Goal: Use online tool/utility

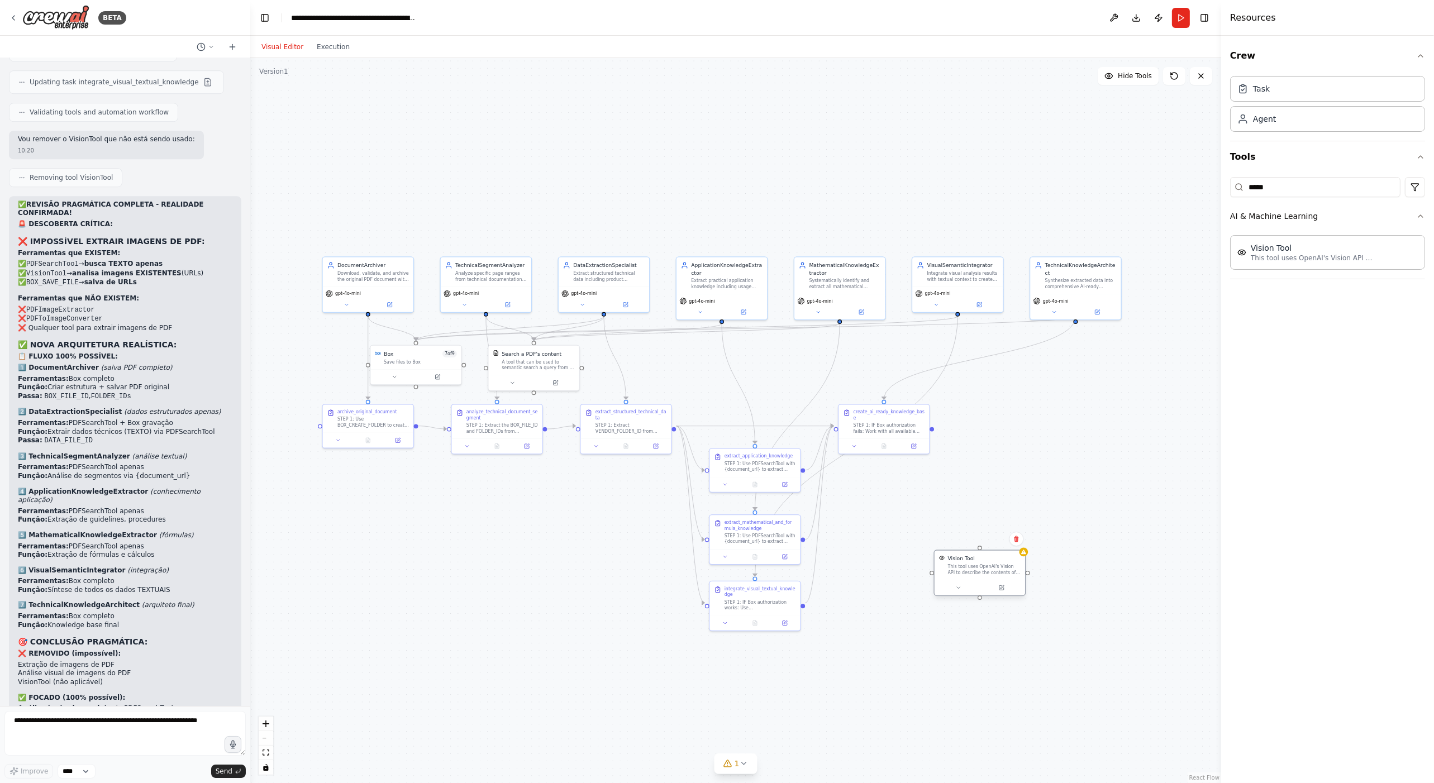
drag, startPoint x: 631, startPoint y: 374, endPoint x: 965, endPoint y: 579, distance: 391.7
click at [965, 579] on div "Vision Tool This tool uses OpenAI's Vision API to describe the contents of an i…" at bounding box center [980, 573] width 92 height 46
click at [1014, 540] on icon at bounding box center [1016, 539] width 7 height 7
click at [994, 537] on button "Confirm" at bounding box center [985, 538] width 40 height 13
click at [977, 529] on div ".deletable-edge-delete-btn { width: 20px; height: 20px; border: 0px solid #ffff…" at bounding box center [735, 420] width 971 height 725
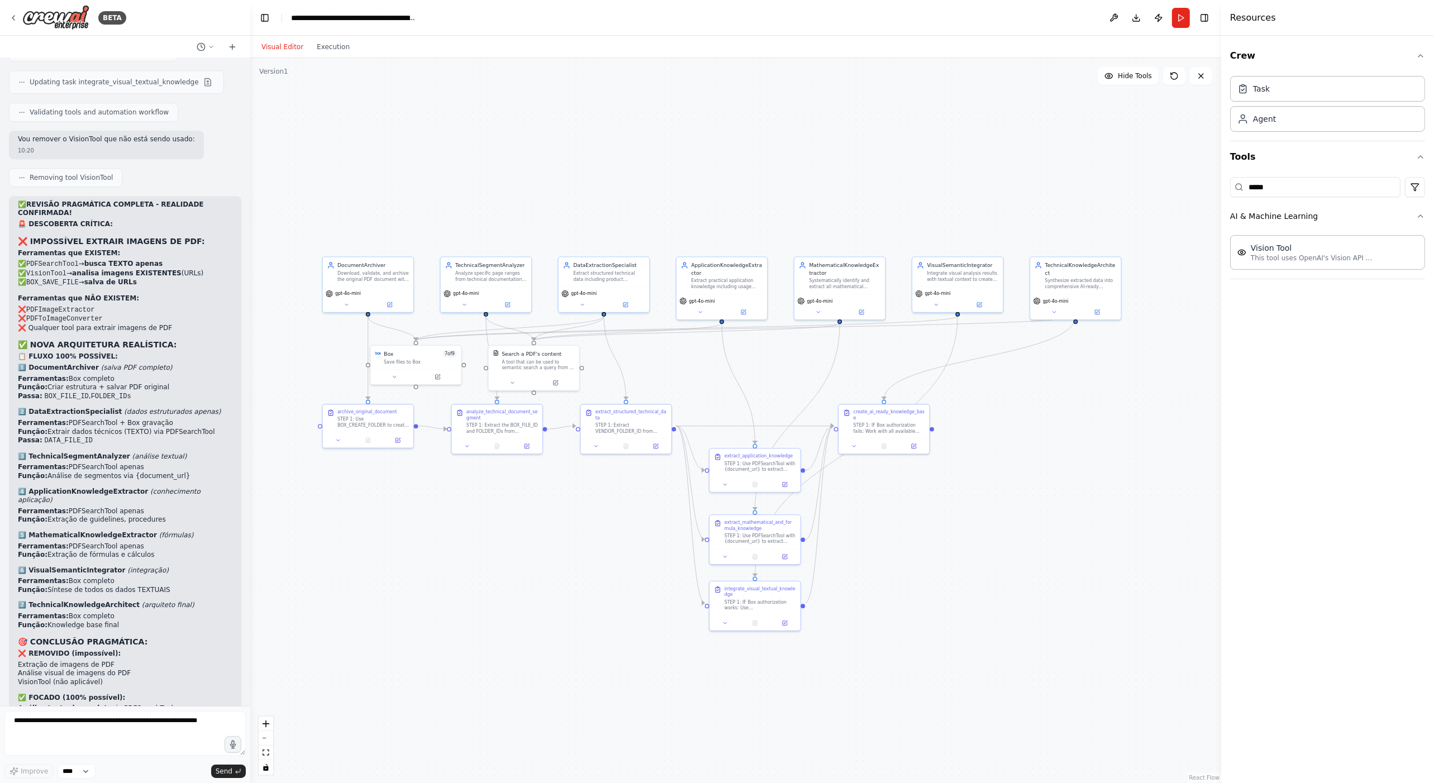
click at [1074, 442] on div ".deletable-edge-delete-btn { width: 20px; height: 20px; border: 0px solid #ffff…" at bounding box center [735, 420] width 971 height 725
click at [1420, 218] on icon "button" at bounding box center [1420, 216] width 9 height 9
drag, startPoint x: 1312, startPoint y: 185, endPoint x: 1107, endPoint y: 179, distance: 204.6
click at [1184, 185] on div "BETA Hello! I'm the CrewAI assistant. What kind of automation do you want to bu…" at bounding box center [717, 391] width 1434 height 783
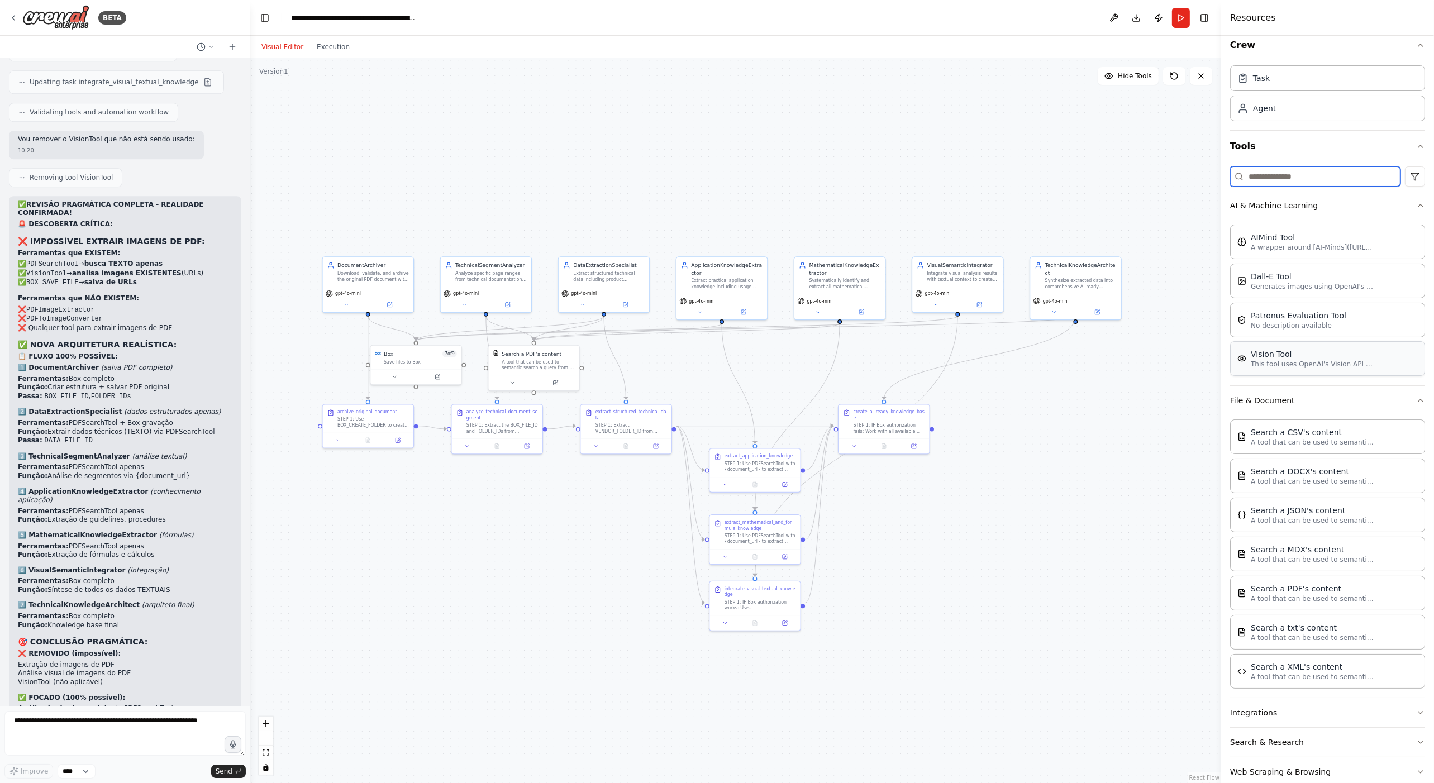
scroll to position [29, 0]
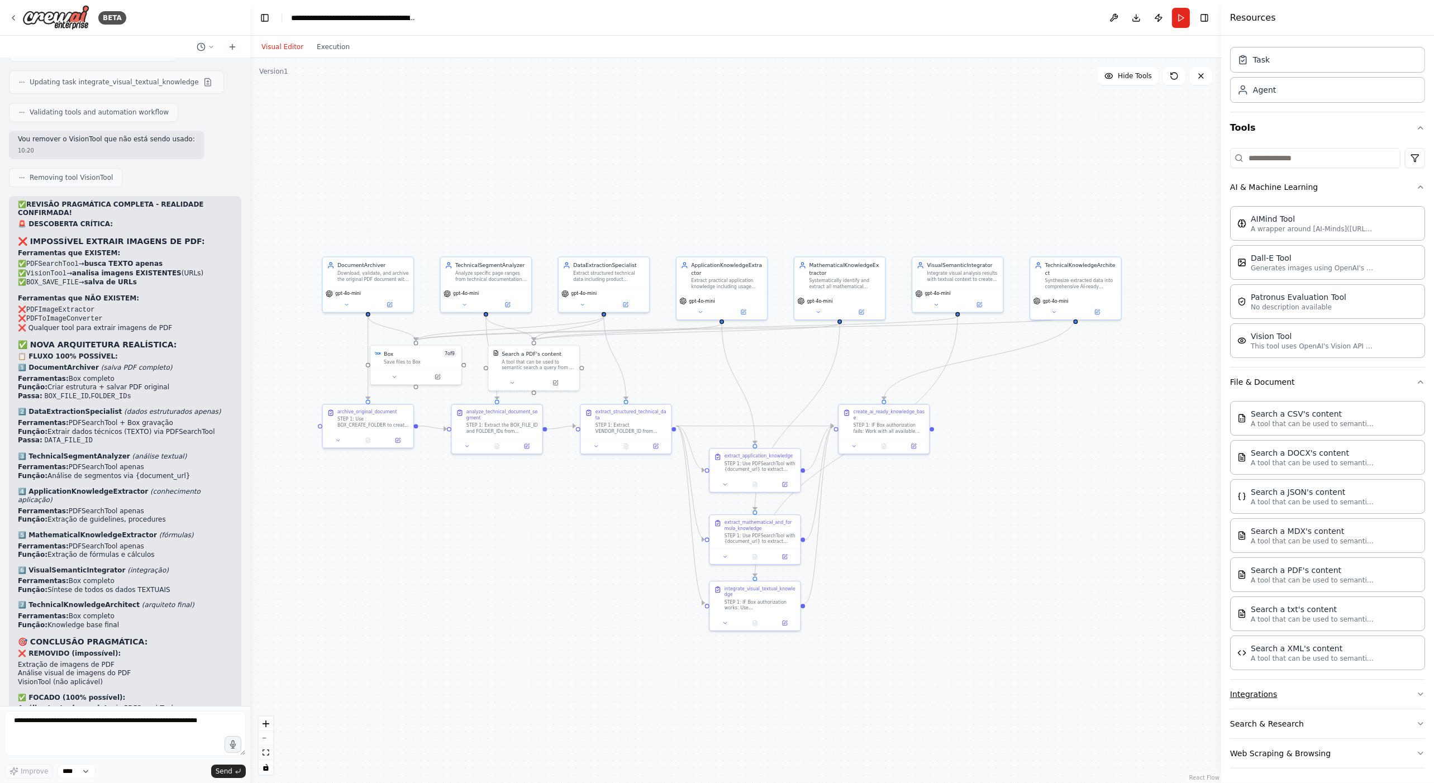
click at [1331, 694] on button "Integrations" at bounding box center [1327, 694] width 195 height 29
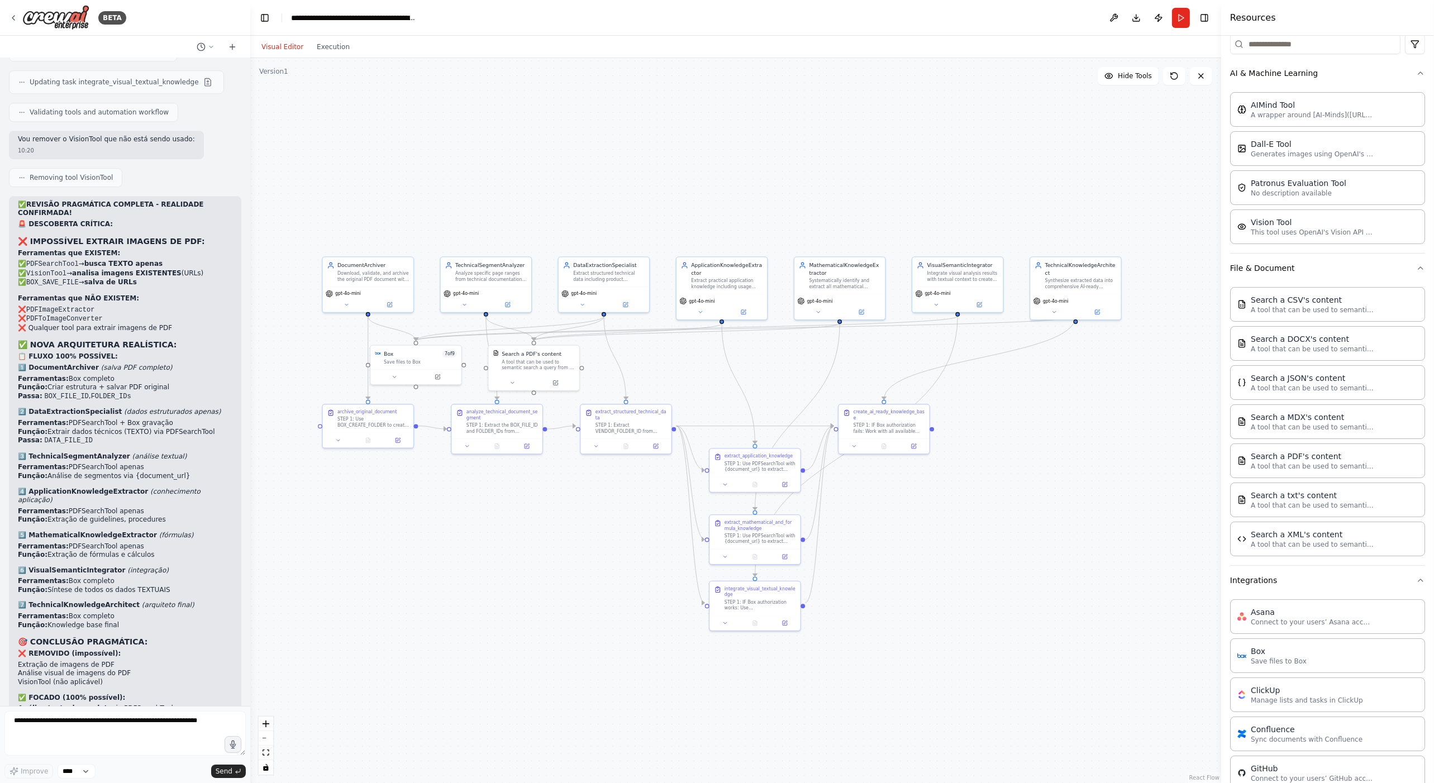
scroll to position [0, 0]
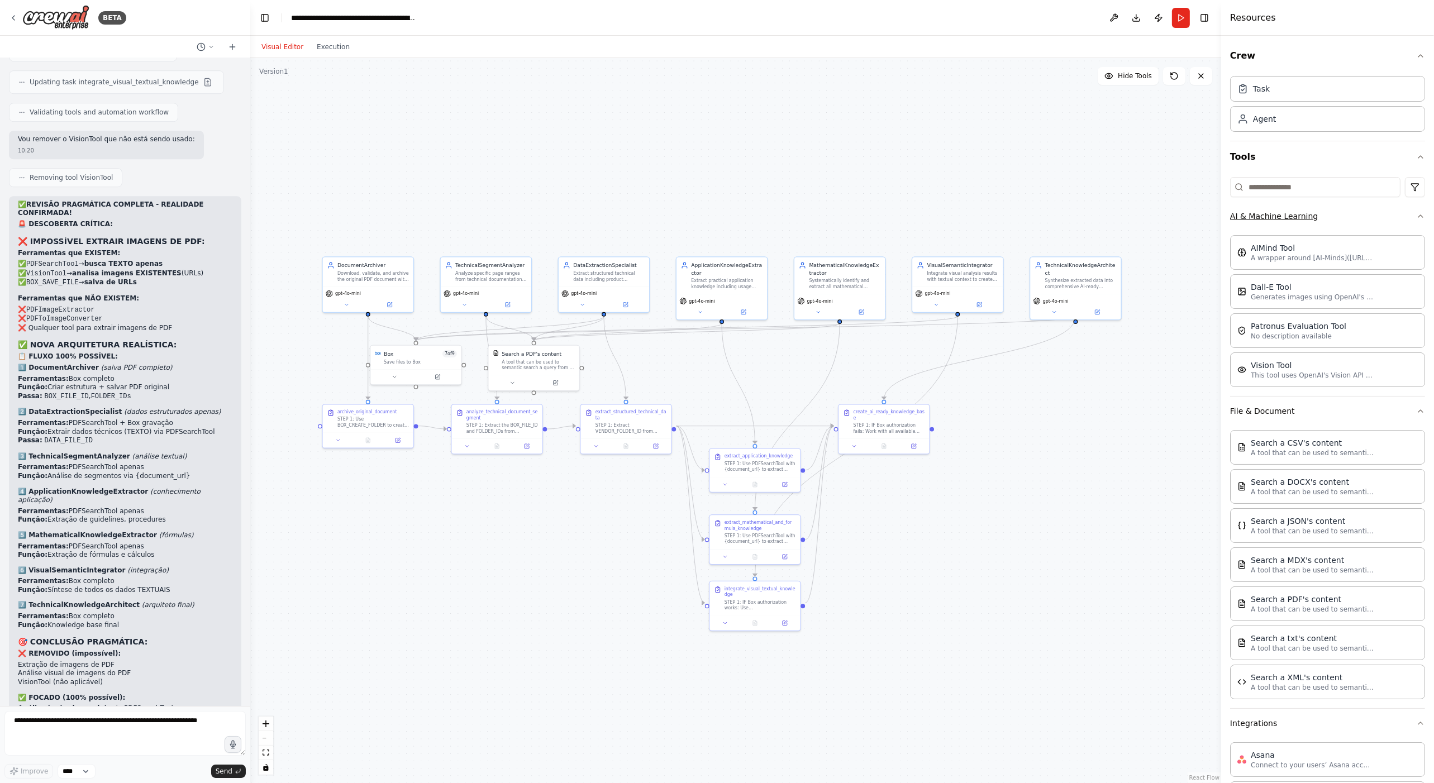
click at [1276, 216] on button "AI & Machine Learning" at bounding box center [1327, 216] width 195 height 29
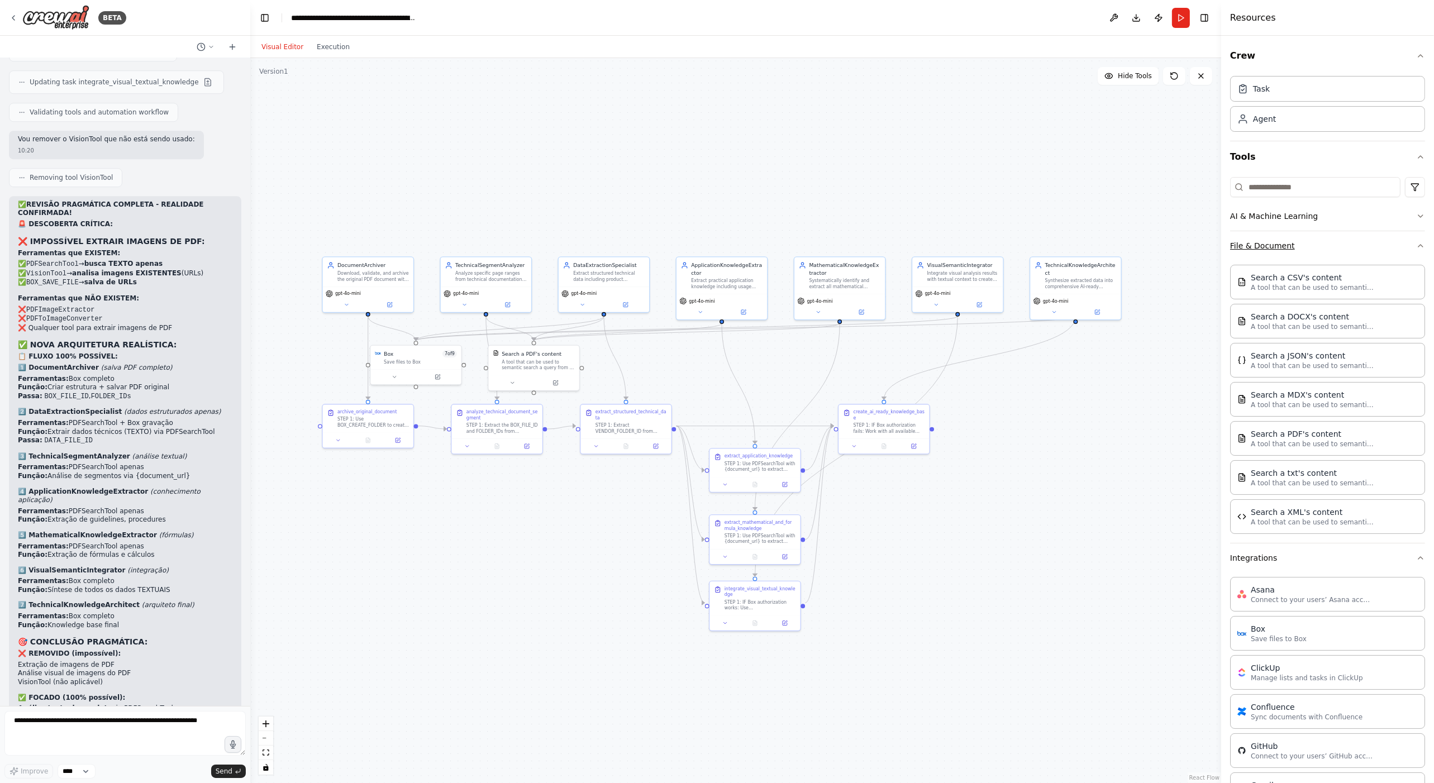
click at [1276, 245] on button "File & Document" at bounding box center [1327, 245] width 195 height 29
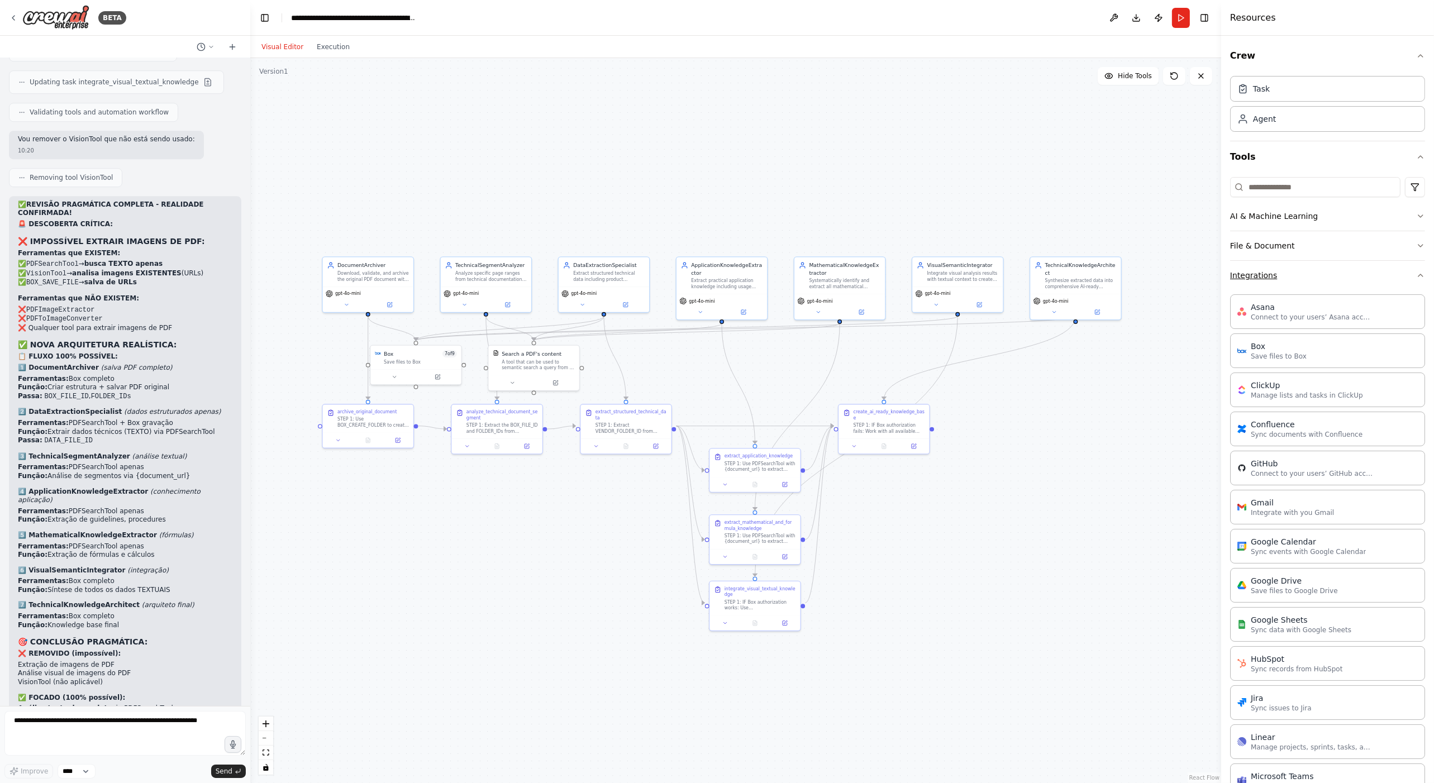
click at [1277, 280] on button "Integrations" at bounding box center [1327, 275] width 195 height 29
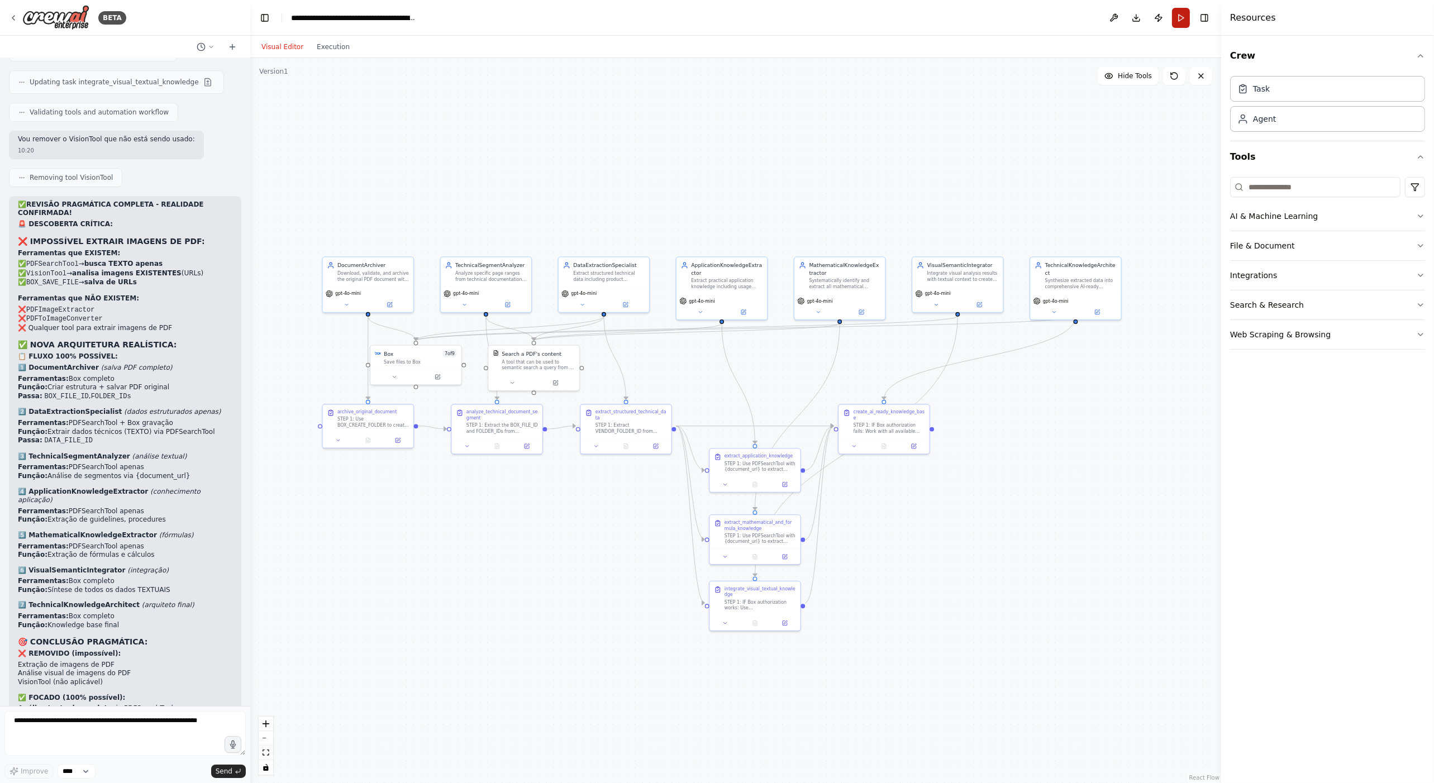
click at [1182, 18] on button "Run" at bounding box center [1181, 18] width 18 height 20
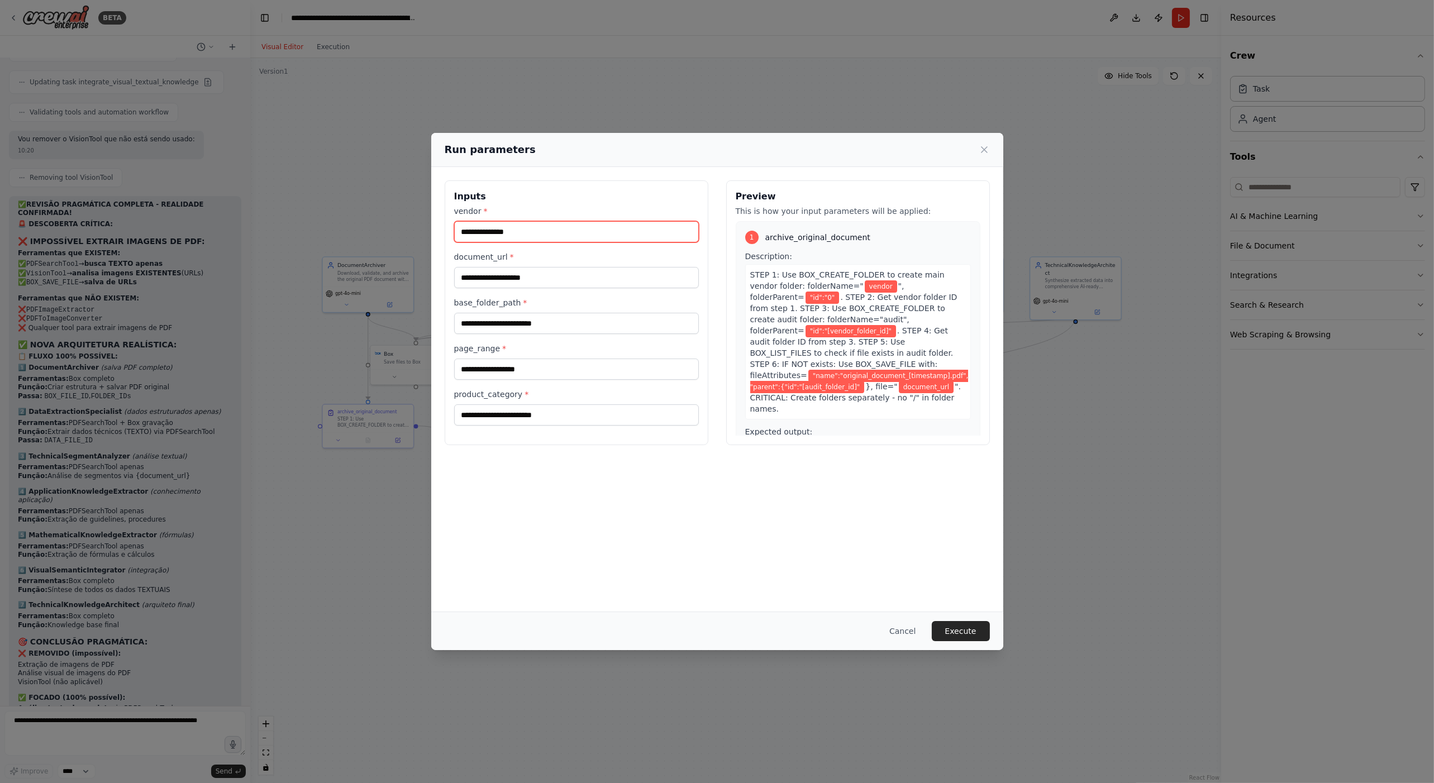
click at [557, 231] on input "vendor *" at bounding box center [576, 231] width 245 height 21
type input "******"
click at [526, 285] on input "document_url *" at bounding box center [576, 277] width 245 height 21
type input "**********"
click at [527, 316] on input "base_folder_path *" at bounding box center [576, 323] width 245 height 21
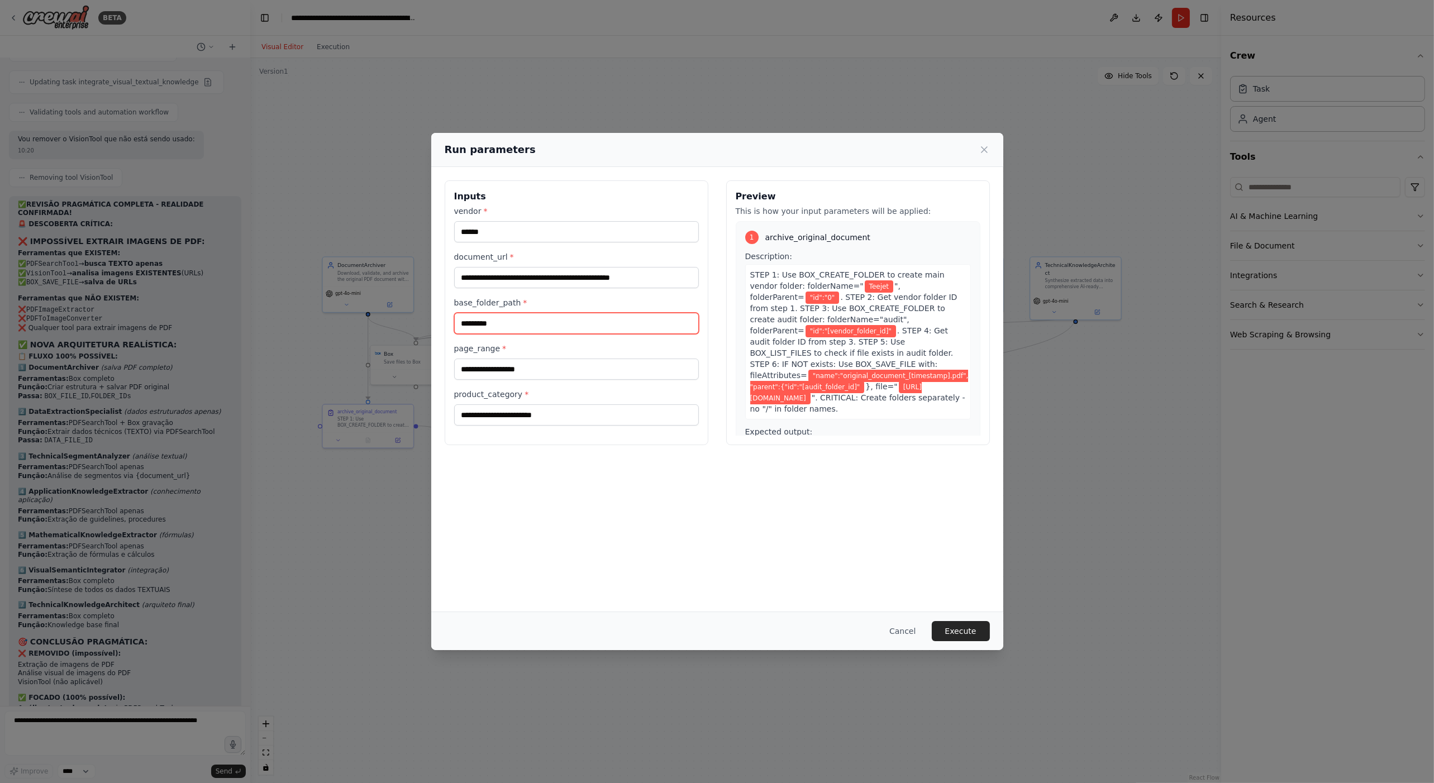
type input "*********"
click at [539, 368] on input "page_range *" at bounding box center [576, 369] width 245 height 21
type input "*****"
click at [536, 405] on input "product_category *" at bounding box center [576, 414] width 245 height 21
type input "**********"
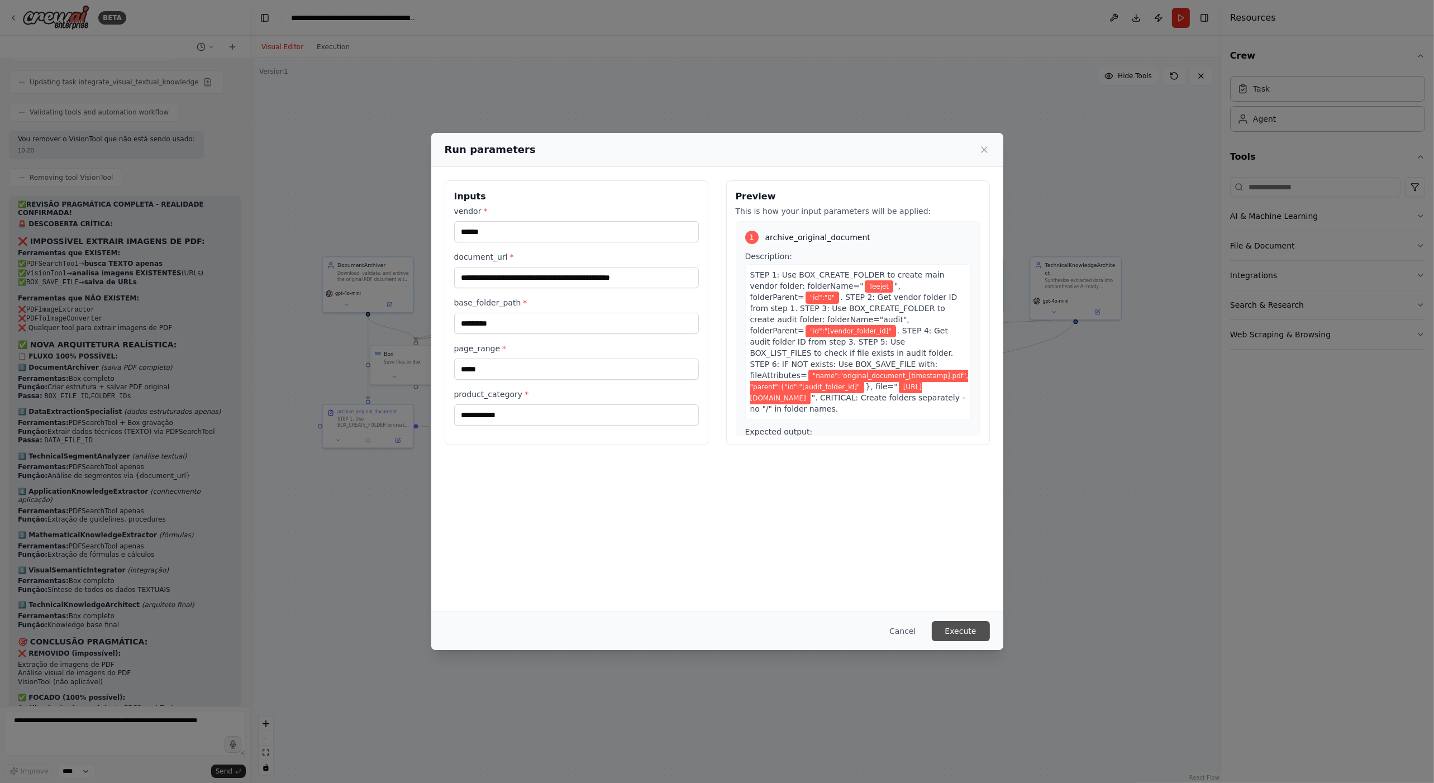
click at [963, 631] on button "Execute" at bounding box center [961, 631] width 58 height 20
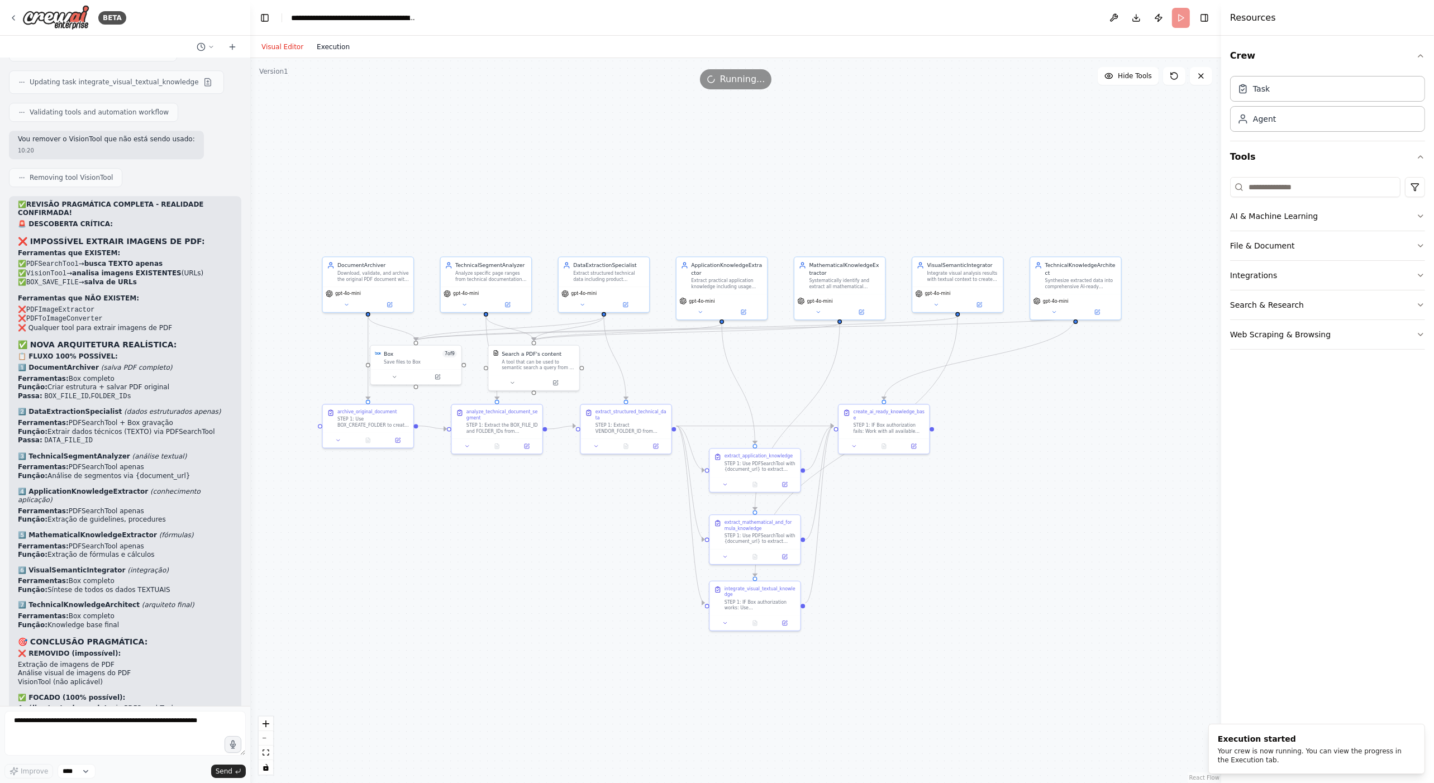
click at [324, 47] on button "Execution" at bounding box center [333, 46] width 46 height 13
